Goal: Transaction & Acquisition: Purchase product/service

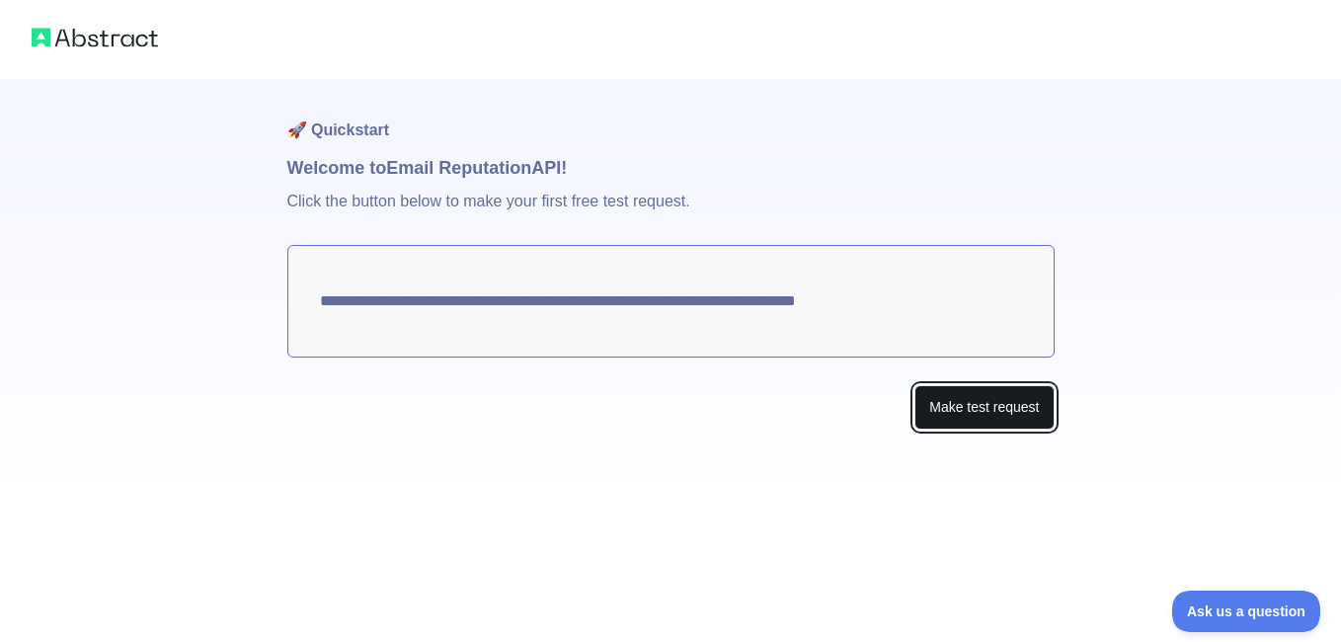
click at [982, 398] on button "Make test request" at bounding box center [983, 407] width 139 height 44
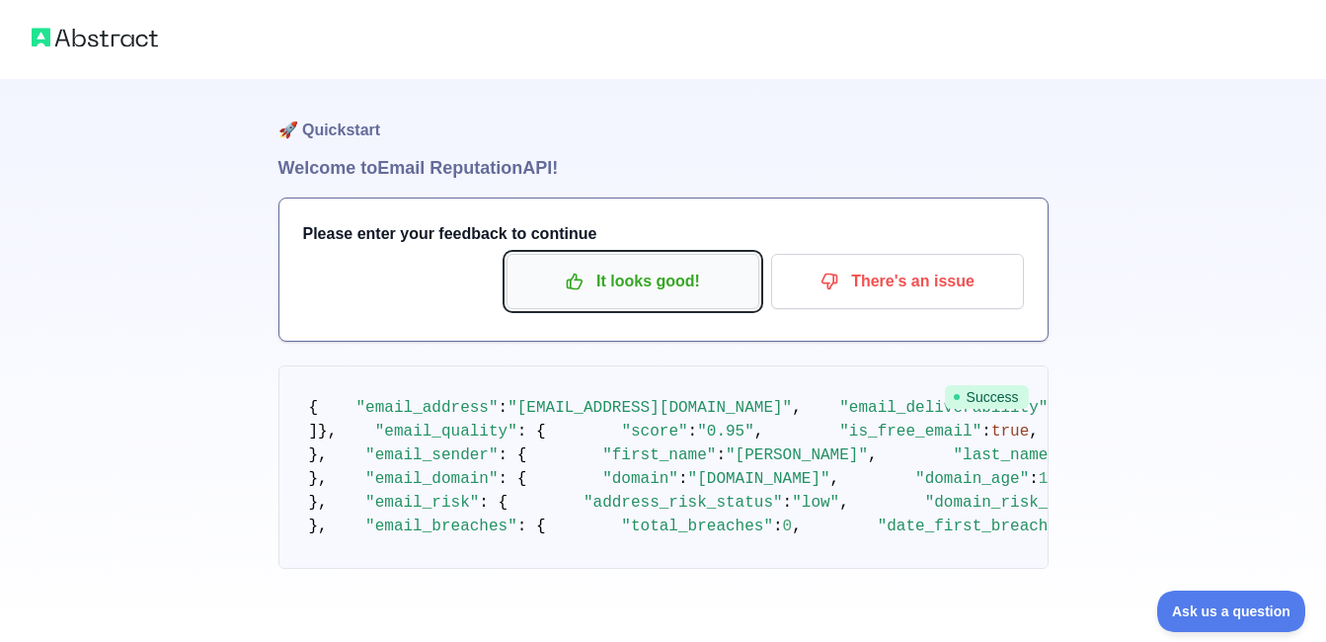
click at [657, 296] on p "It looks good!" at bounding box center [632, 282] width 223 height 34
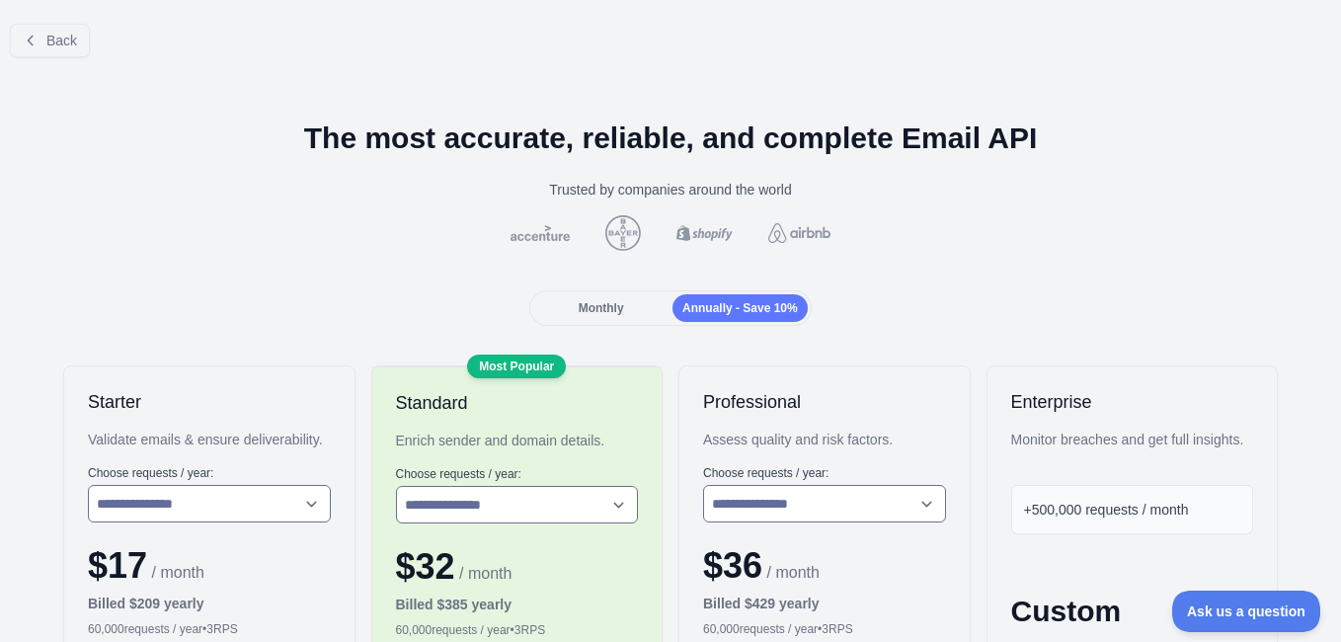
click at [600, 299] on div "Monthly" at bounding box center [600, 308] width 135 height 28
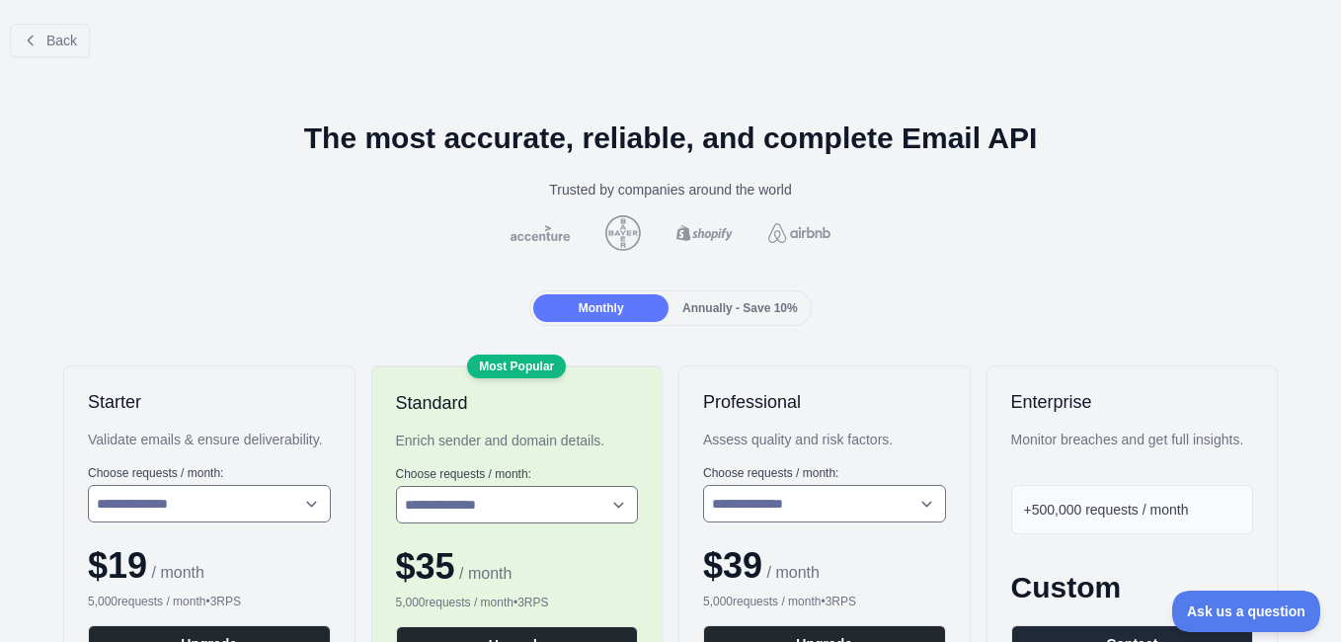
click at [693, 313] on span "Annually - Save 10%" at bounding box center [740, 308] width 116 height 14
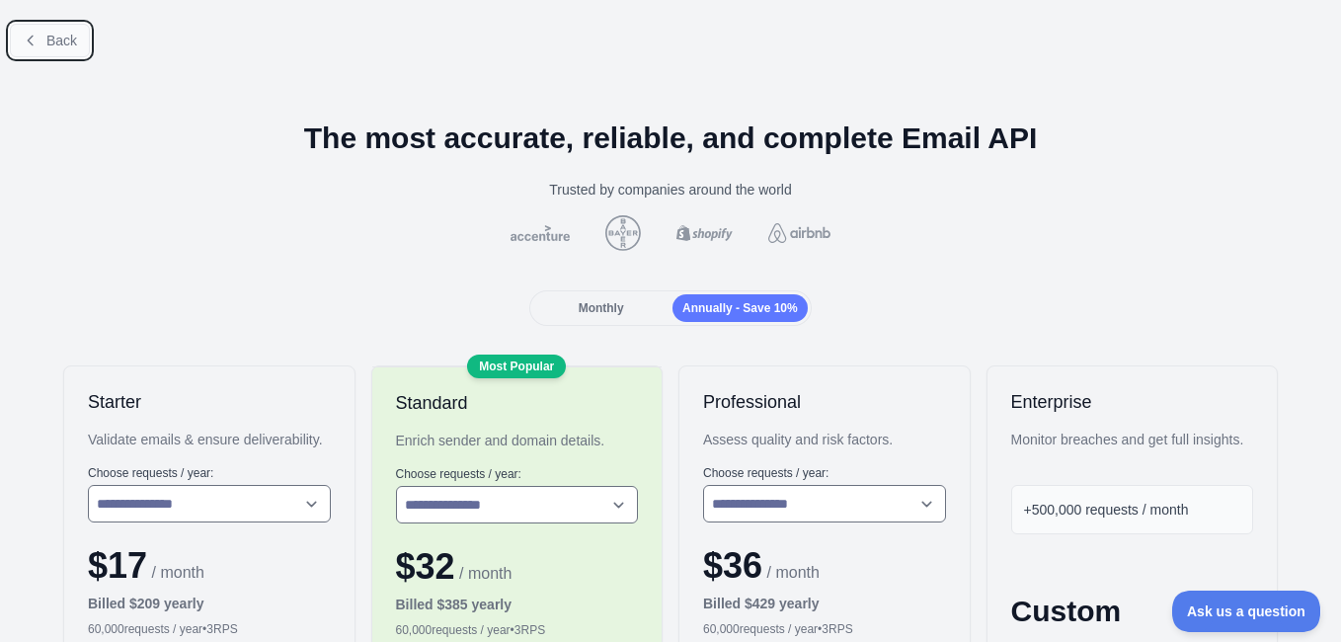
click at [20, 43] on button "Back" at bounding box center [50, 41] width 80 height 34
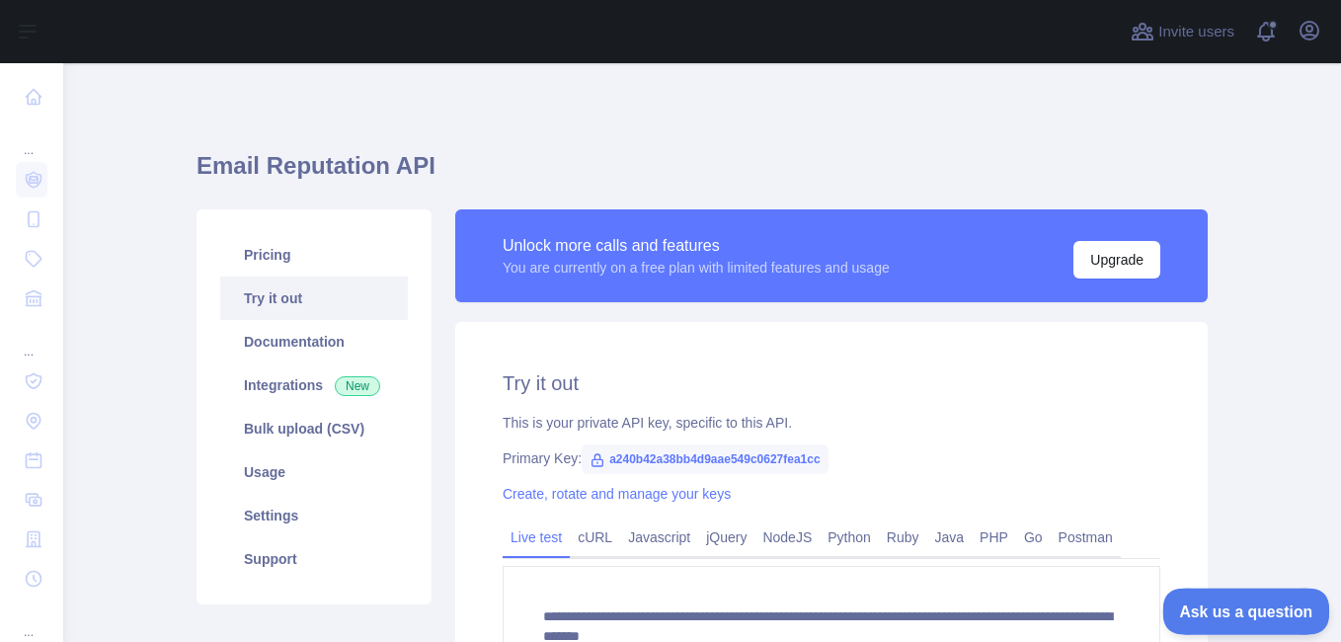
click at [1268, 598] on button "Ask us a question" at bounding box center [1236, 607] width 148 height 41
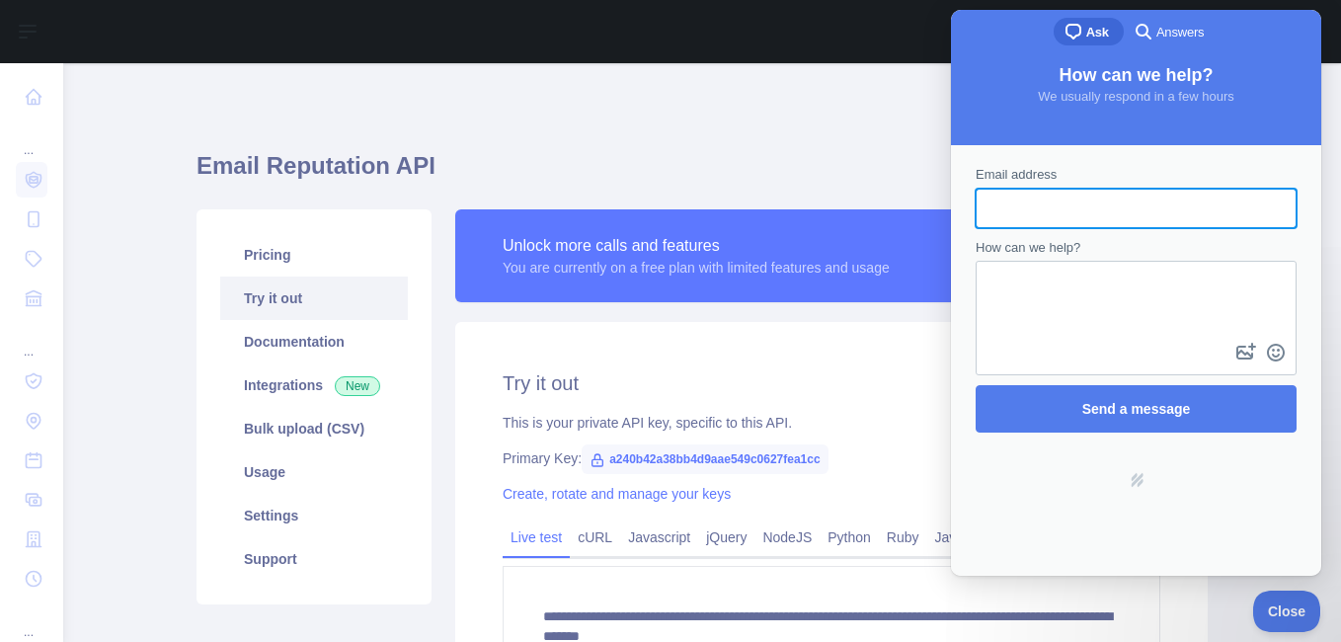
click at [582, 117] on div "**********" at bounding box center [701, 465] width 1011 height 709
